Goal: Transaction & Acquisition: Purchase product/service

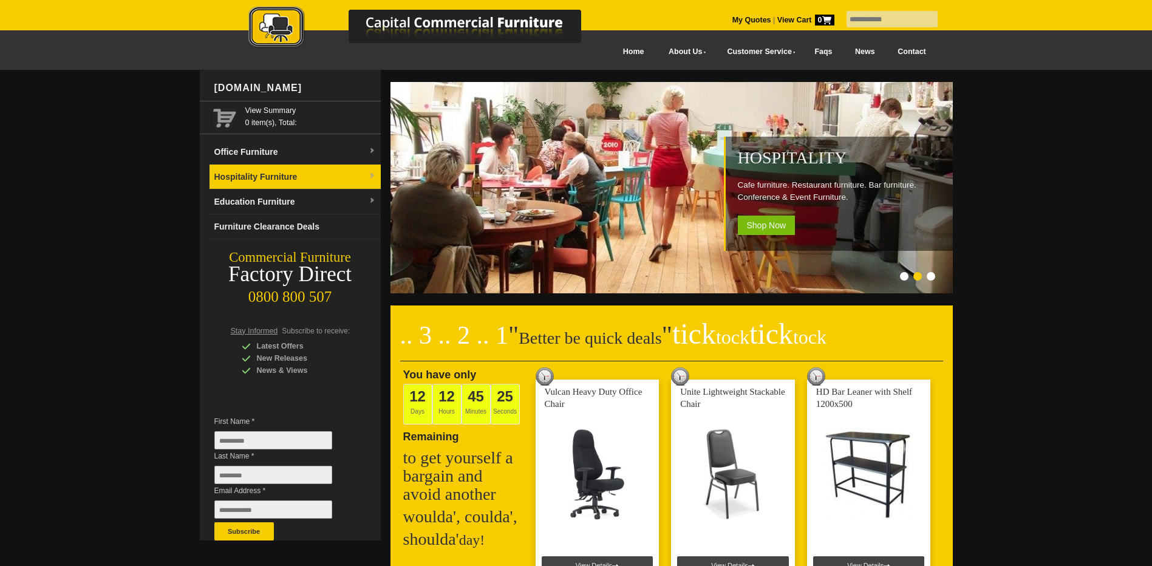
click at [260, 180] on link "Hospitality Furniture" at bounding box center [295, 177] width 171 height 25
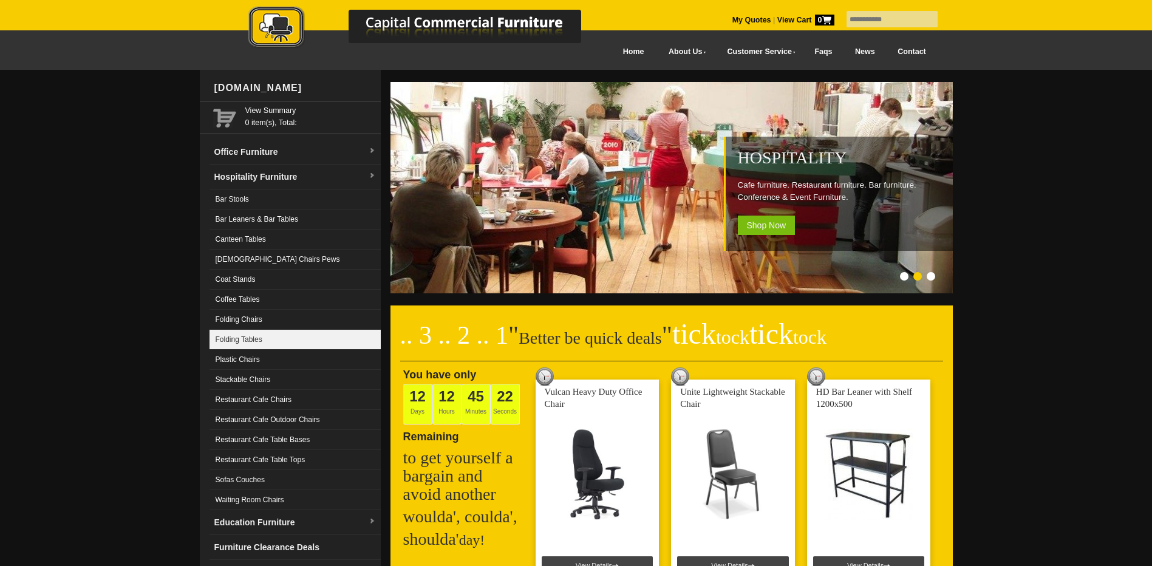
click at [250, 336] on link "Folding Tables" at bounding box center [295, 340] width 171 height 20
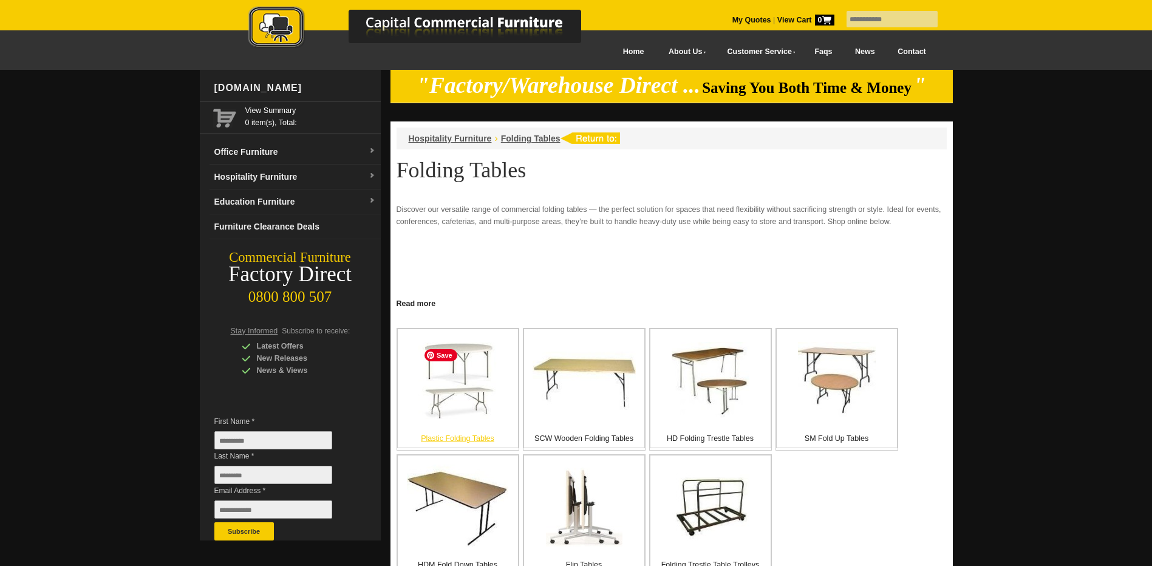
click at [464, 378] on img at bounding box center [457, 381] width 79 height 77
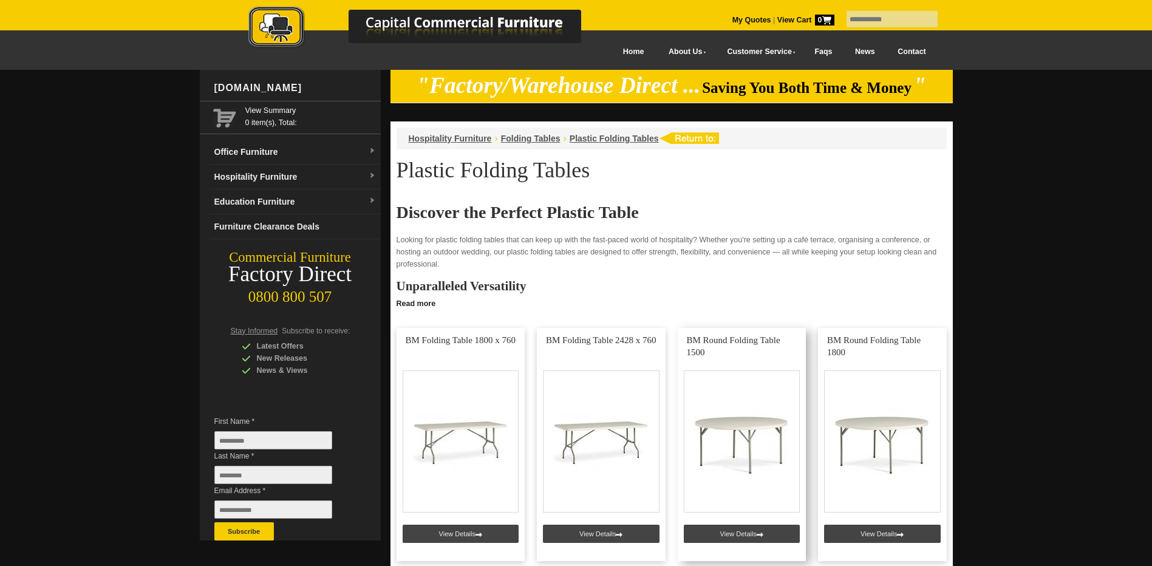
click at [754, 531] on link at bounding box center [742, 444] width 129 height 233
